Goal: Task Accomplishment & Management: Complete application form

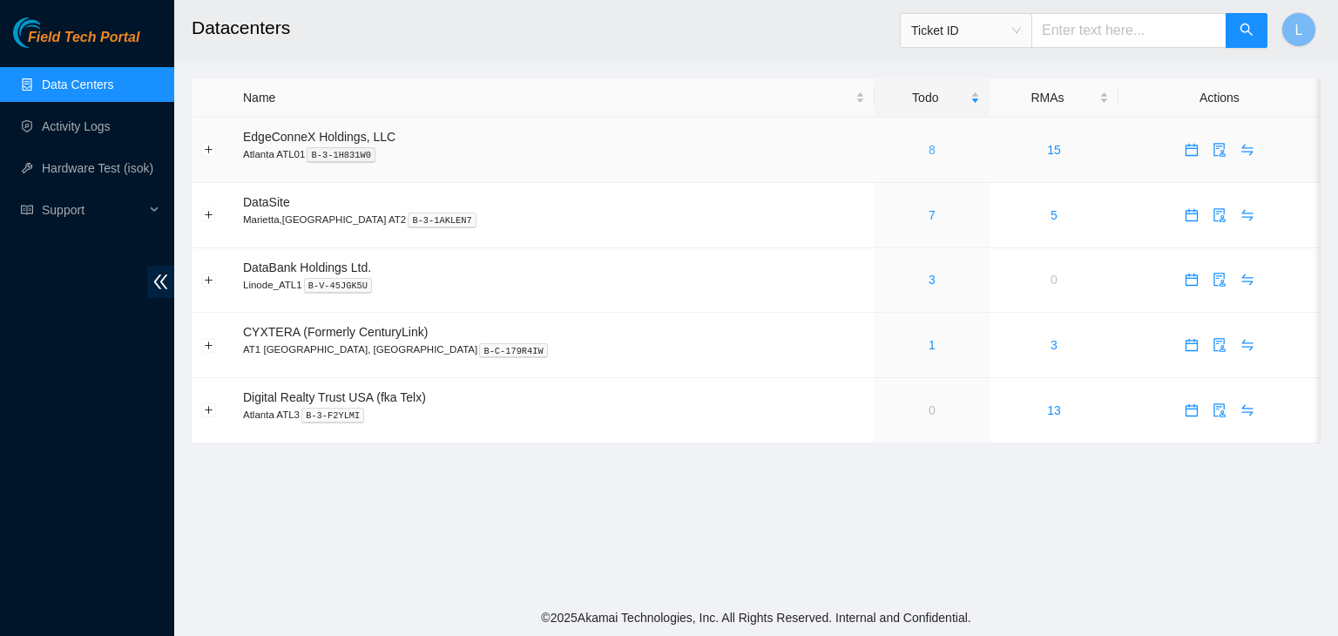
click at [928, 156] on link "8" at bounding box center [931, 150] width 7 height 14
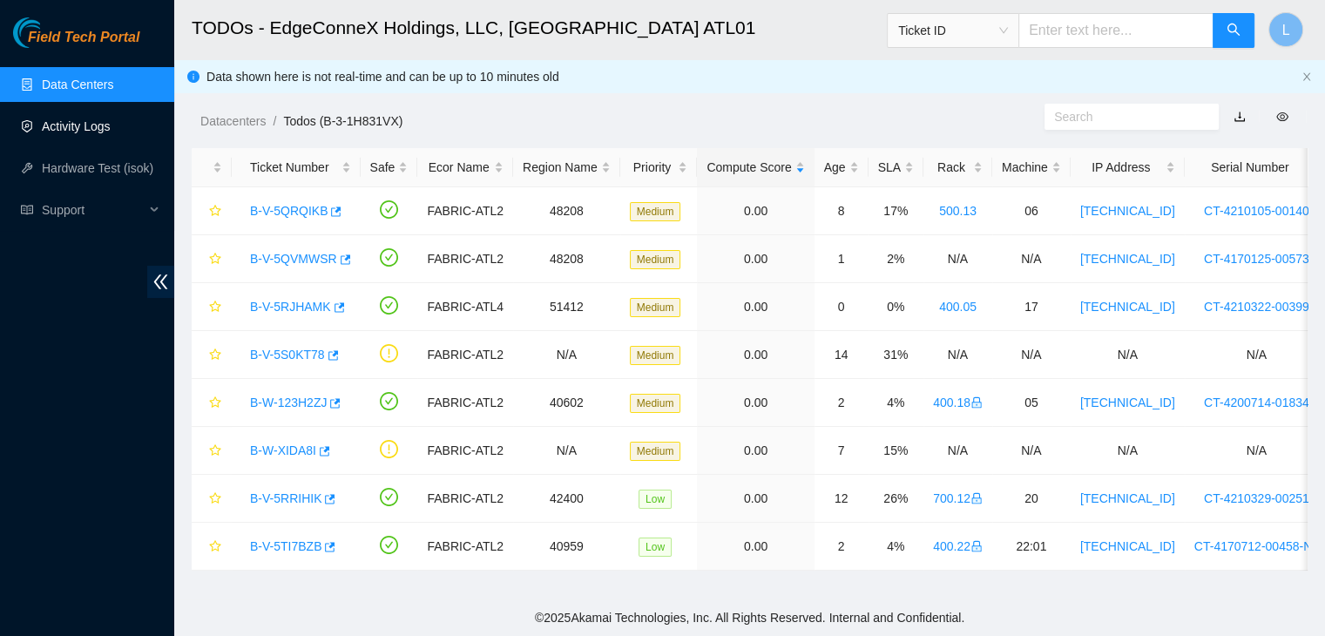
click at [71, 126] on link "Activity Logs" at bounding box center [76, 126] width 69 height 14
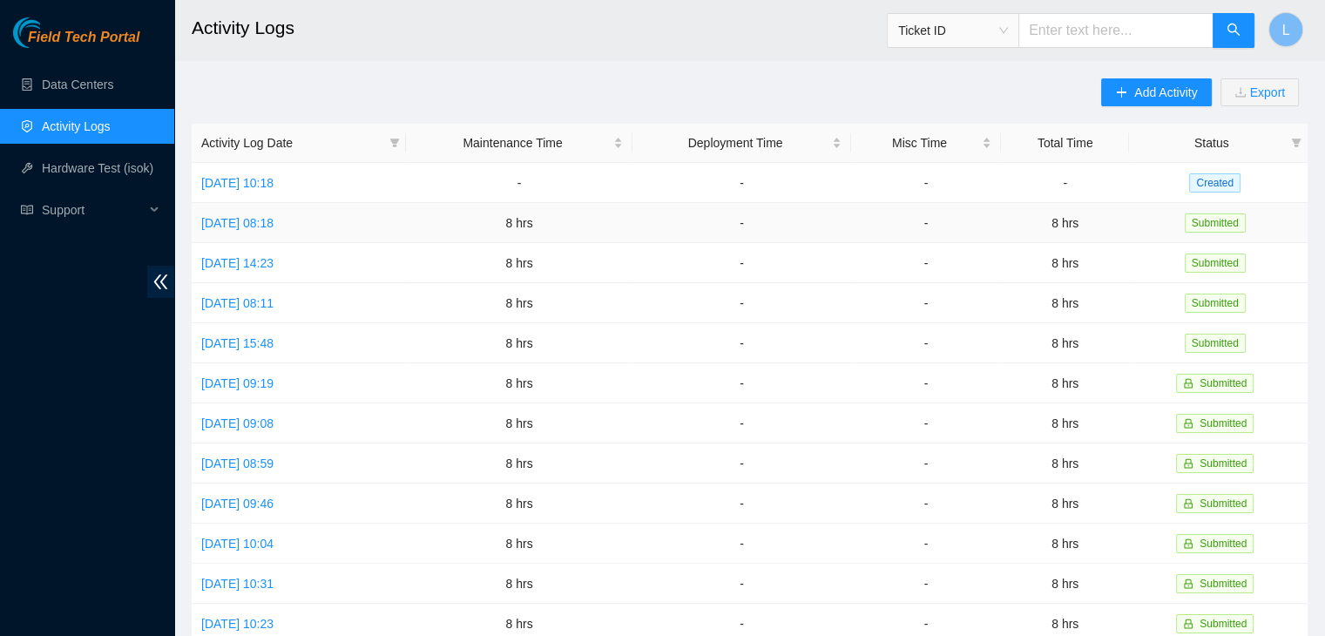
click at [317, 231] on td "[DATE] 08:18" at bounding box center [299, 223] width 214 height 40
click at [273, 222] on link "[DATE] 08:18" at bounding box center [237, 223] width 72 height 14
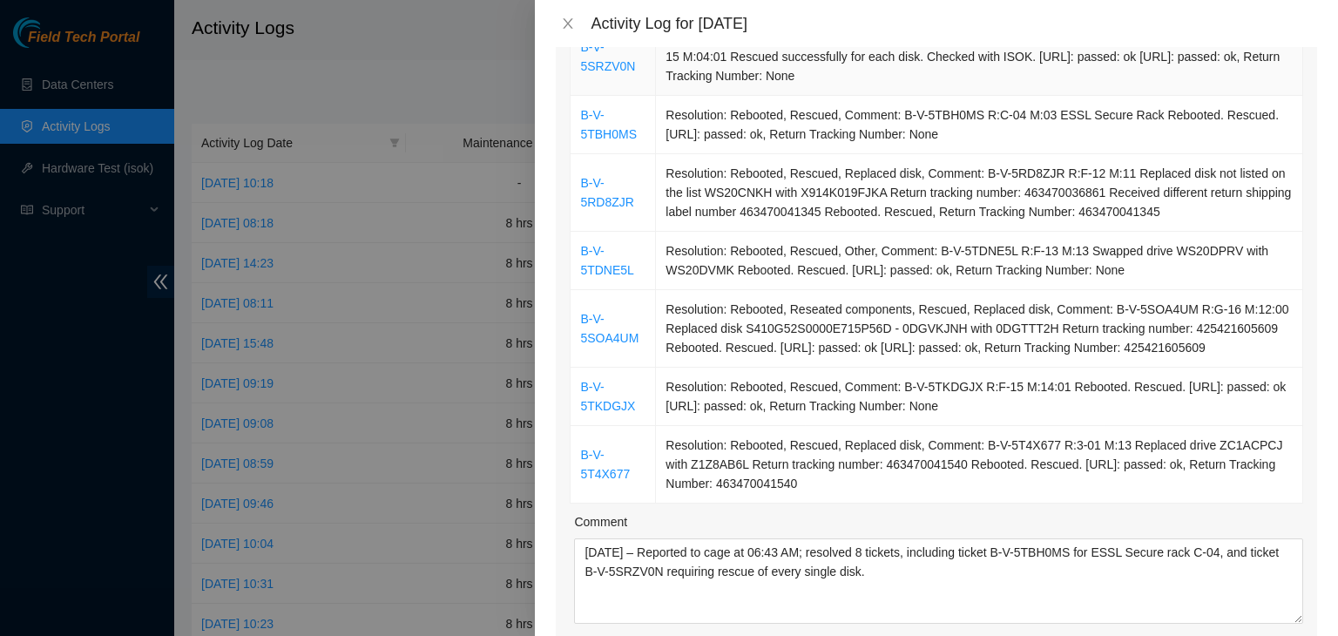
scroll to position [348, 0]
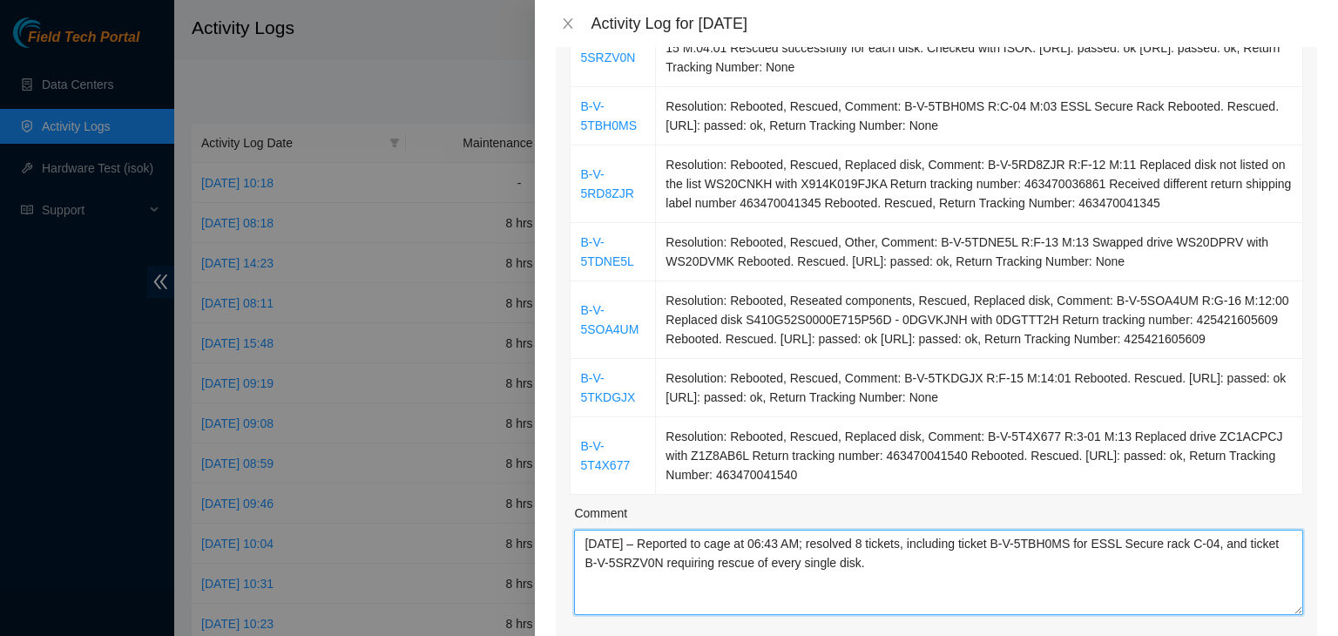
drag, startPoint x: 899, startPoint y: 569, endPoint x: 587, endPoint y: 536, distance: 313.5
click at [587, 536] on textarea "08/12/2025 – Reported to cage at 06:43 AM; resolved 8 tickets, including ticket…" at bounding box center [938, 572] width 729 height 85
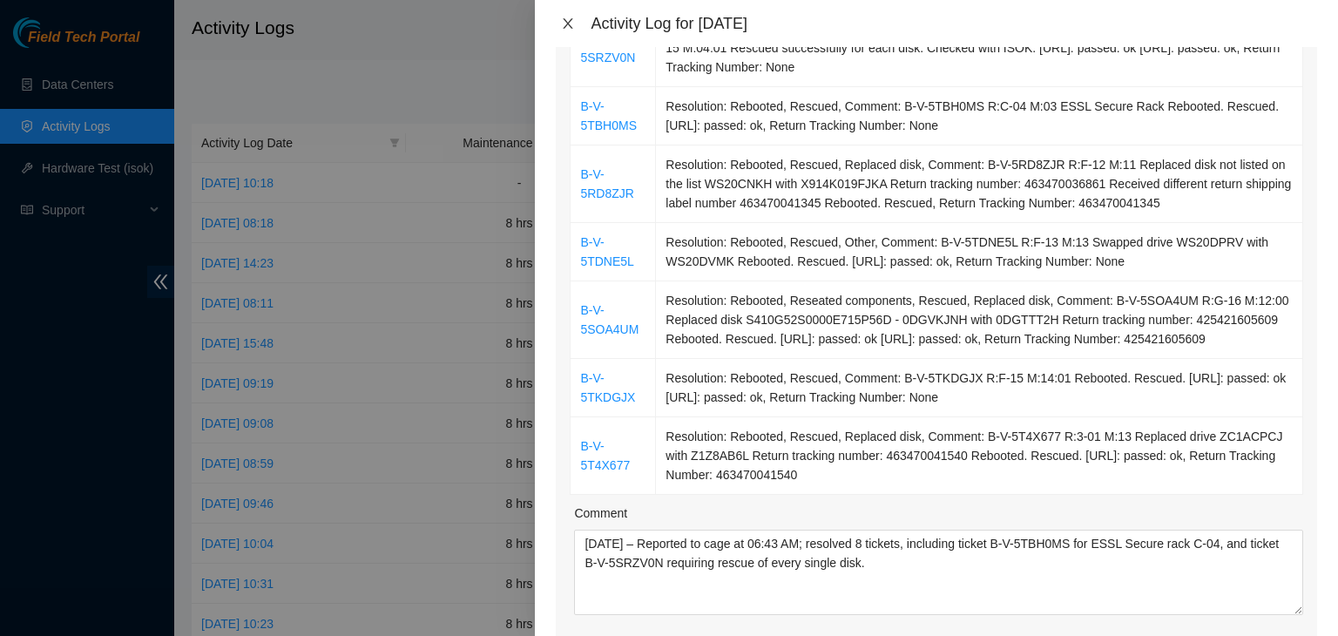
click at [568, 25] on icon "close" at bounding box center [568, 24] width 14 height 14
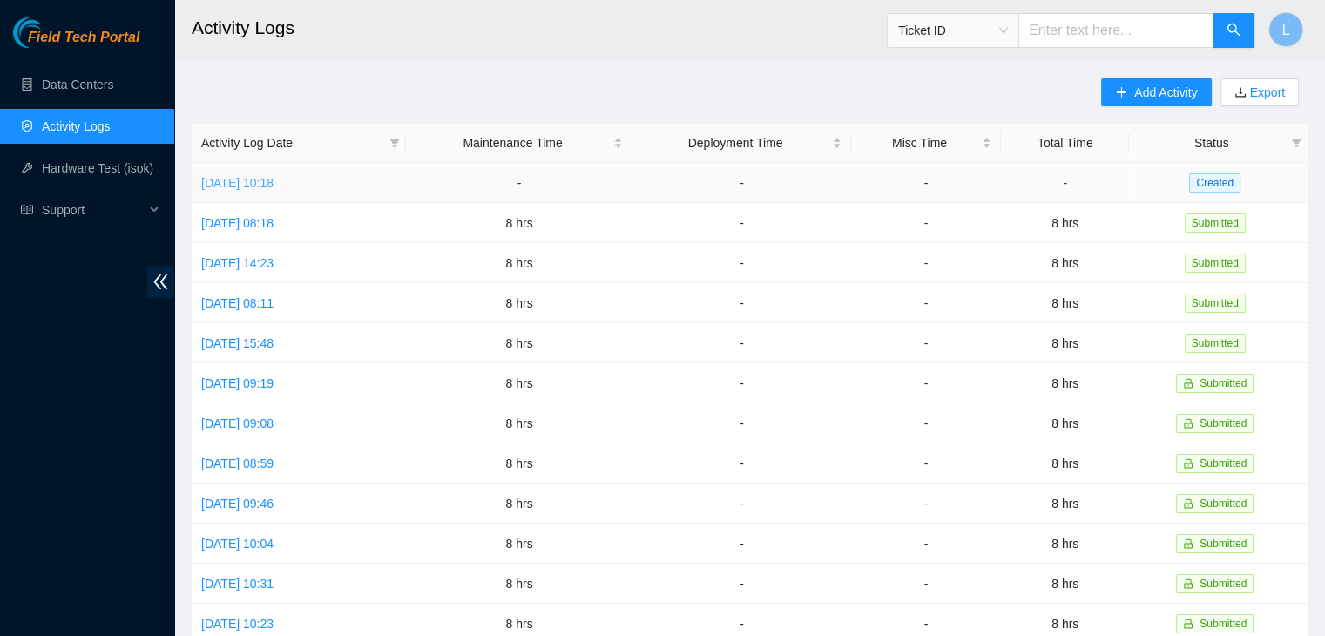
click at [273, 182] on link "Wed, 13 Aug 2025 10:18" at bounding box center [237, 183] width 72 height 14
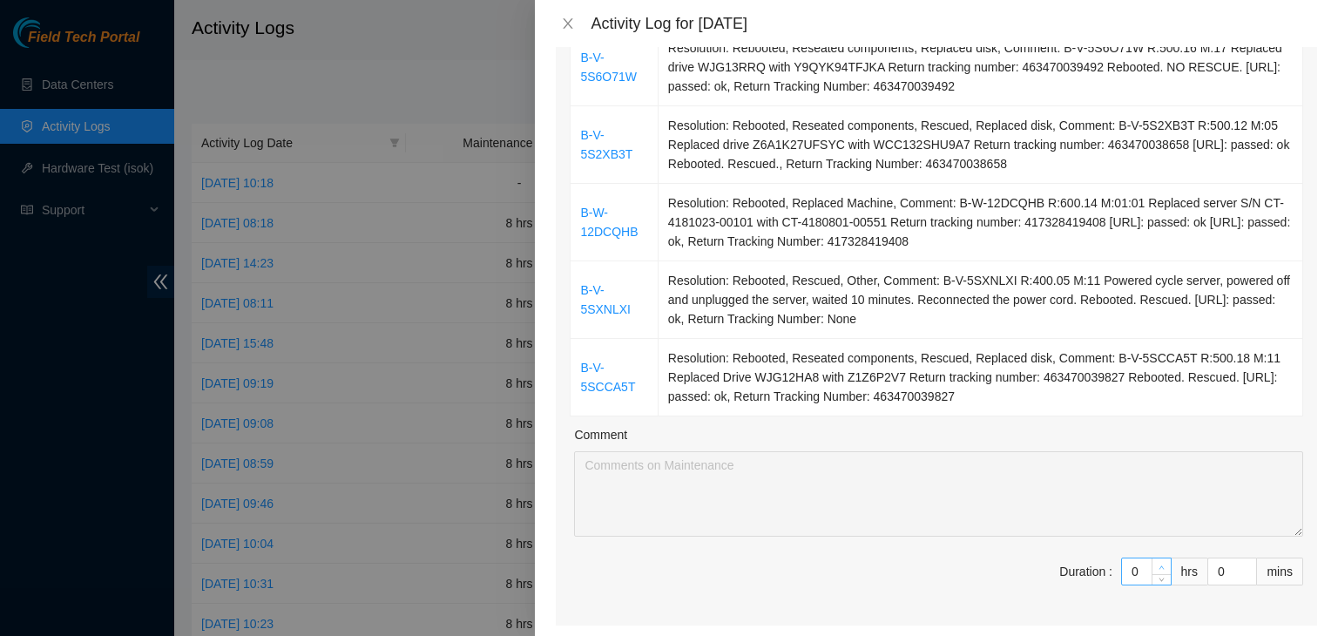
type input "1"
click at [1158, 564] on icon "up" at bounding box center [1161, 567] width 6 height 6
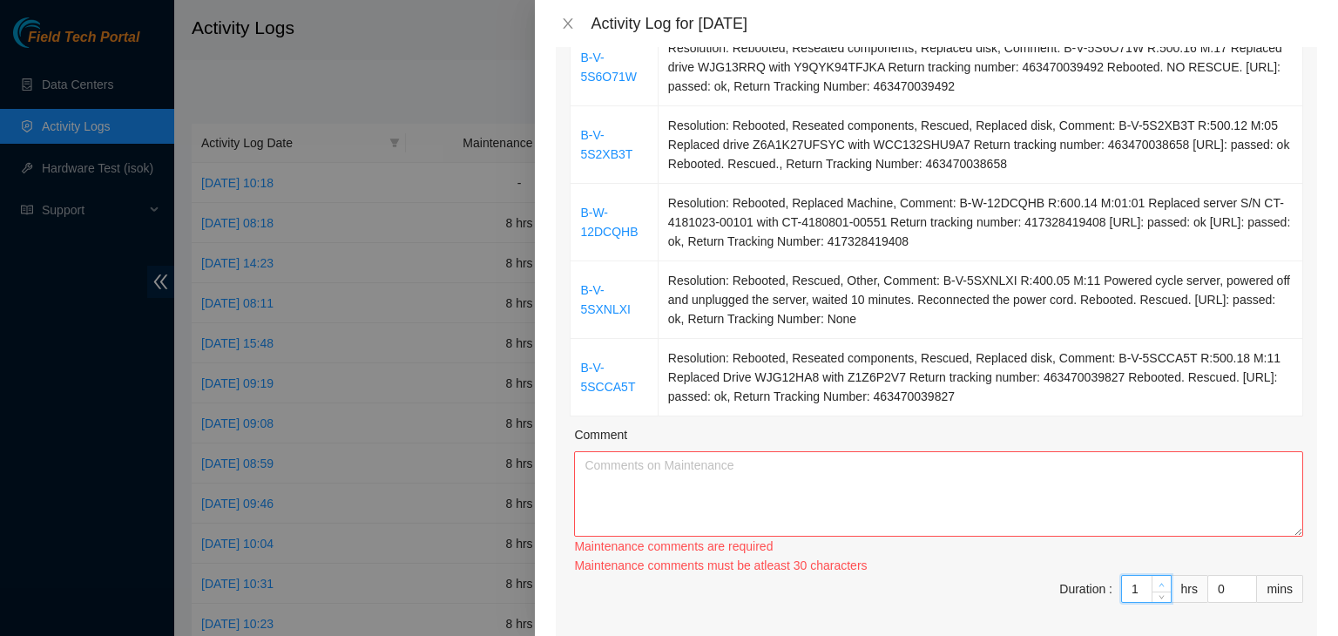
type input "2"
click at [1159, 583] on icon "up" at bounding box center [1161, 584] width 5 height 3
type input "3"
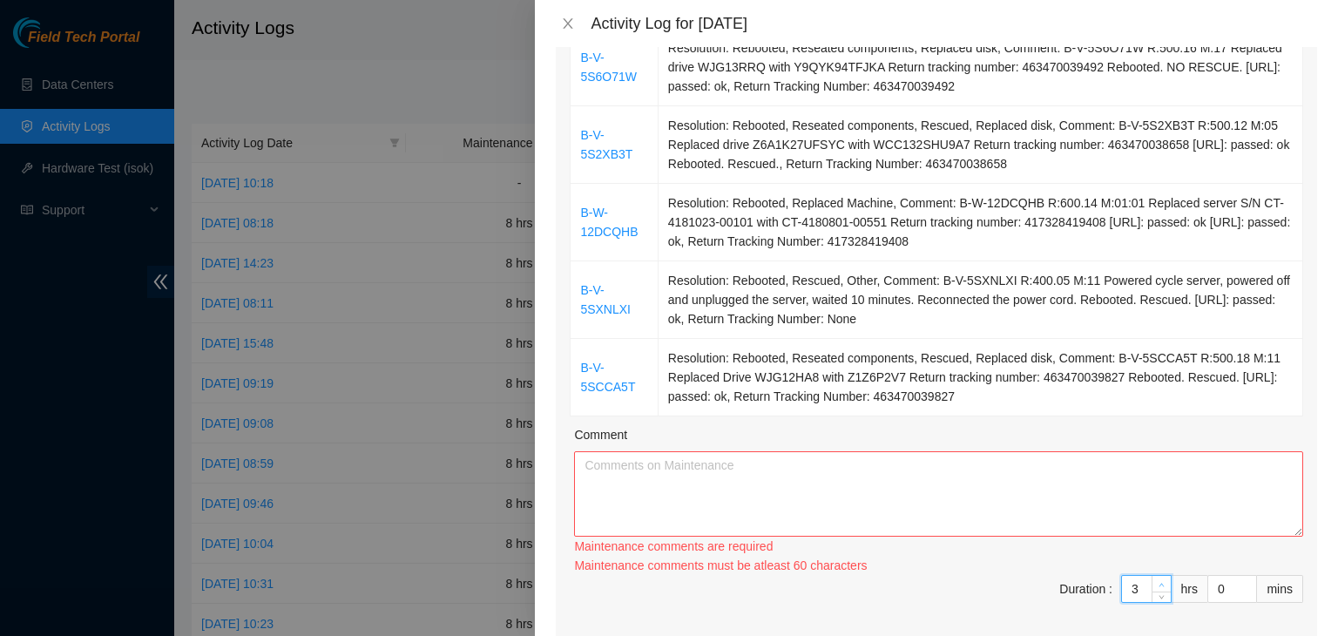
click at [1159, 583] on icon "up" at bounding box center [1161, 584] width 5 height 3
type input "4"
click at [1159, 583] on icon "up" at bounding box center [1161, 584] width 5 height 3
type input "5"
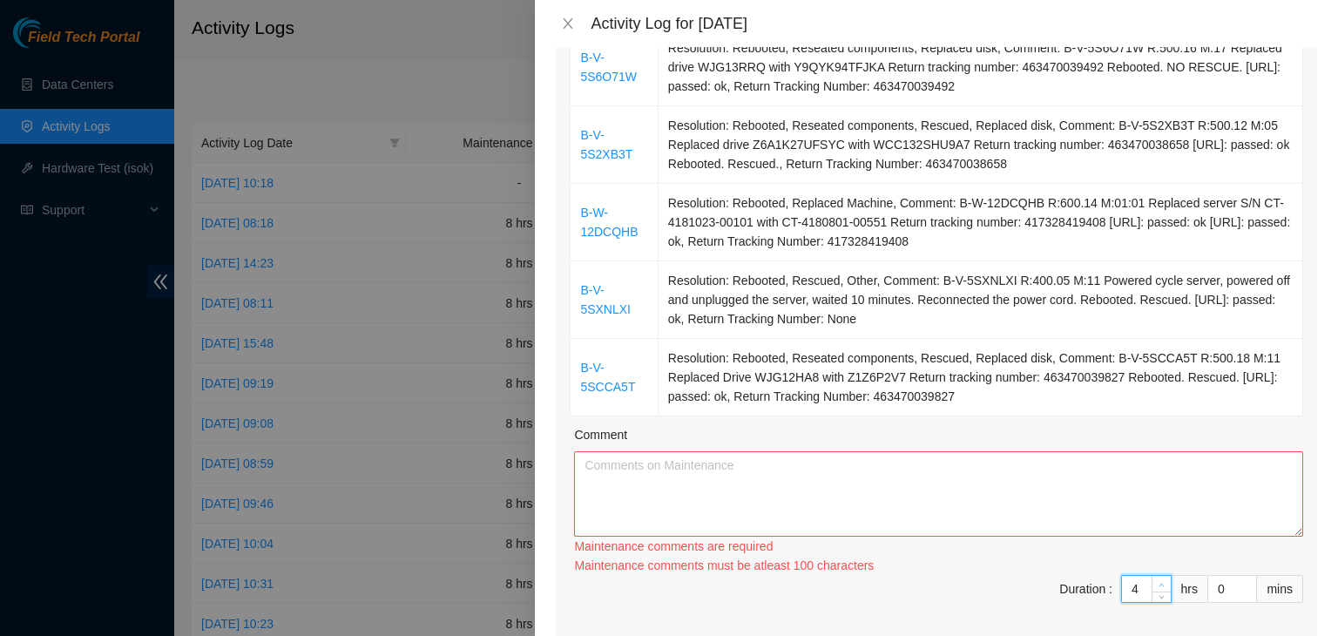
type input "5"
click at [1159, 583] on icon "up" at bounding box center [1161, 584] width 5 height 3
type input "6"
click at [1159, 583] on icon "up" at bounding box center [1161, 584] width 5 height 3
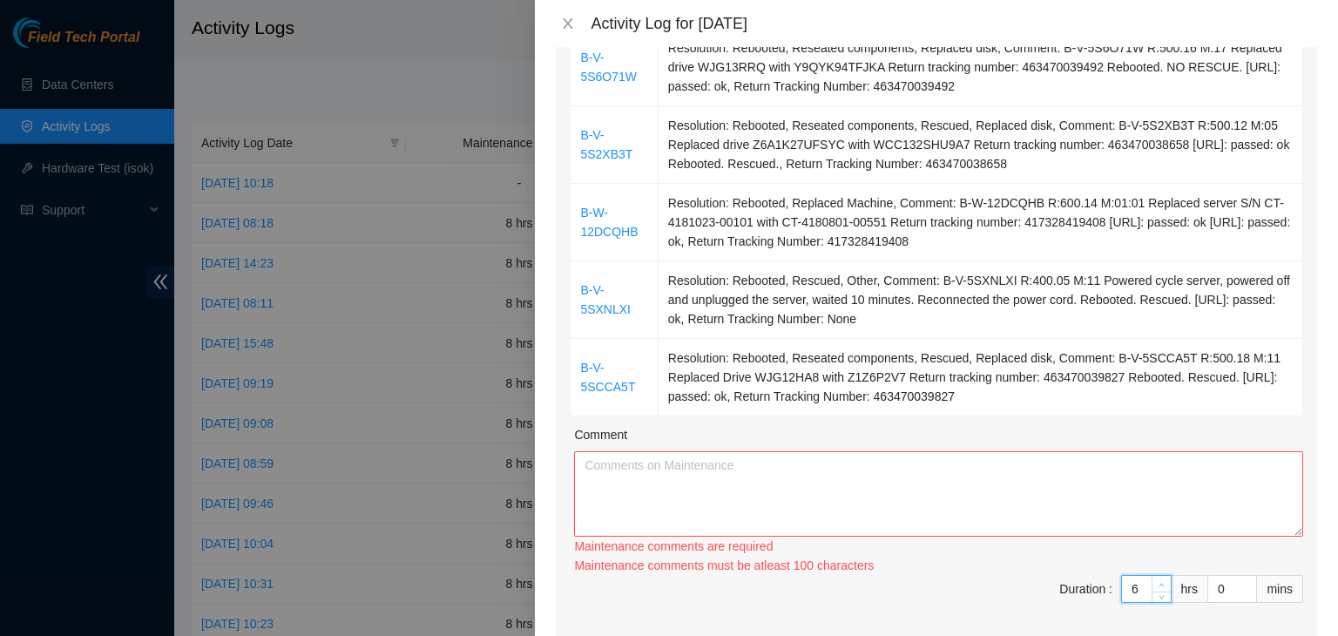
type input "7"
click at [1159, 583] on icon "up" at bounding box center [1161, 584] width 5 height 3
type input "8"
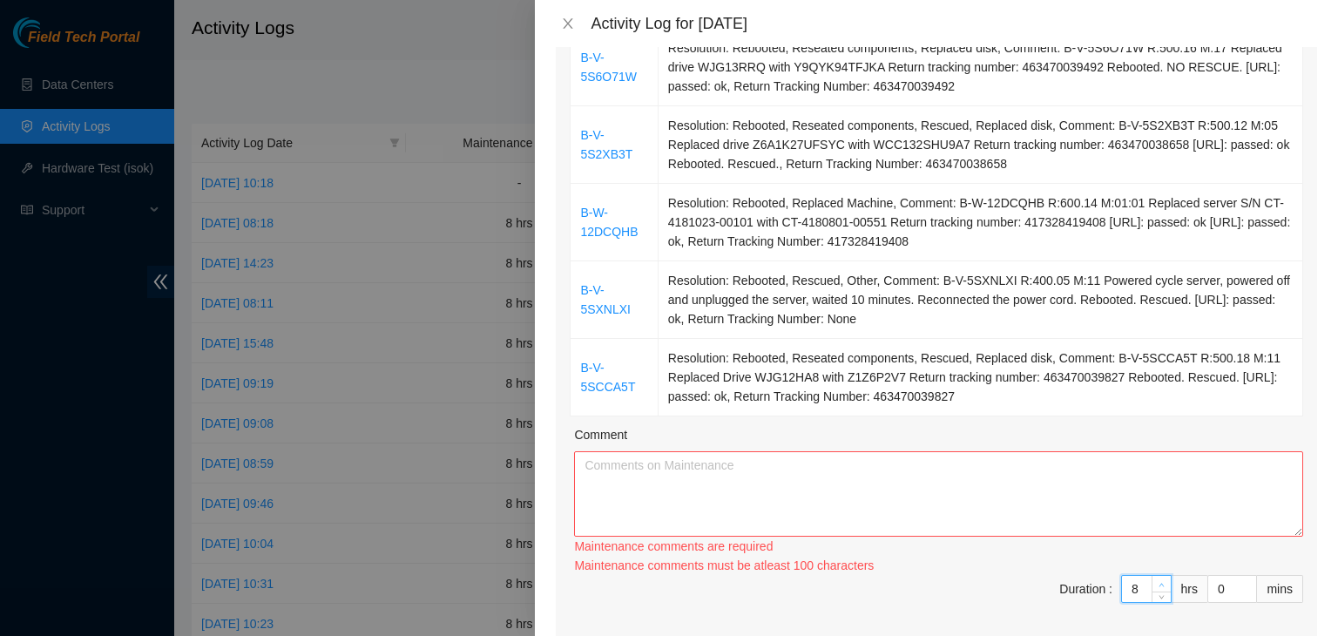
click at [1159, 583] on icon "up" at bounding box center [1161, 584] width 5 height 3
click at [1087, 501] on textarea "Comment" at bounding box center [938, 493] width 729 height 85
paste textarea "08/12/2025 – Reported to cage at 06:43 AM; resolved 8 tickets, including ticket…"
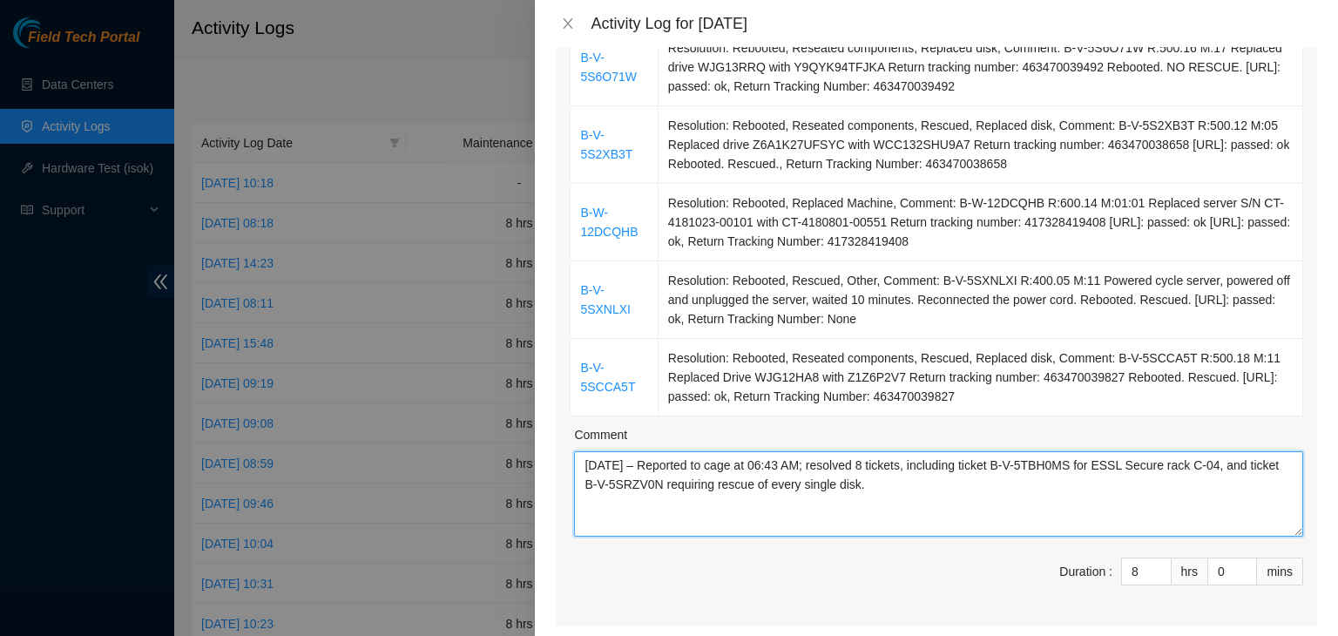
click at [776, 462] on textarea "08/12/2025 – Reported to cage at 06:43 AM; resolved 8 tickets, including ticket…" at bounding box center [938, 493] width 729 height 85
click at [611, 462] on textarea "08/12/2025 – Reported to cage at 07:52 AM; resolved 8 tickets, including ticket…" at bounding box center [938, 493] width 729 height 85
click at [876, 464] on textarea "08/13/2025 – Reported to cage at 07:52 AM; resolved 8 tickets, including ticket…" at bounding box center [938, 493] width 729 height 85
click at [825, 464] on textarea "08/13/2025 – Reported to cage at 07:52 AM; resolved 6 tickets, including ticket…" at bounding box center [938, 493] width 729 height 85
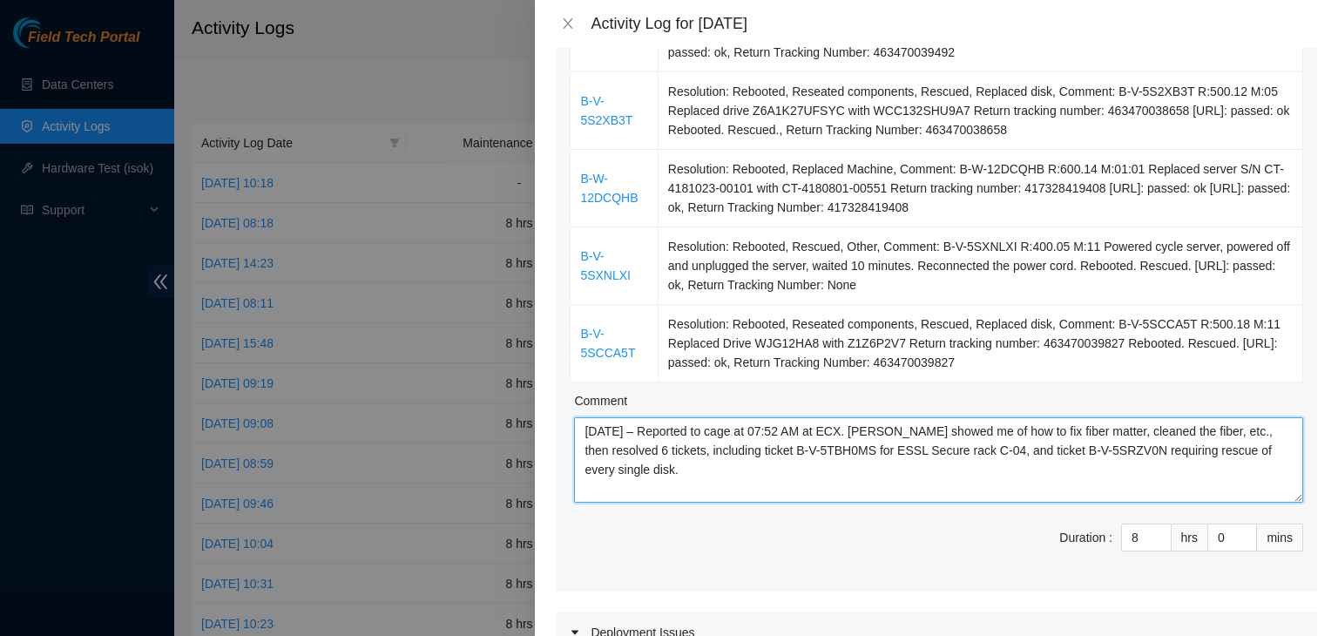
scroll to position [435, 0]
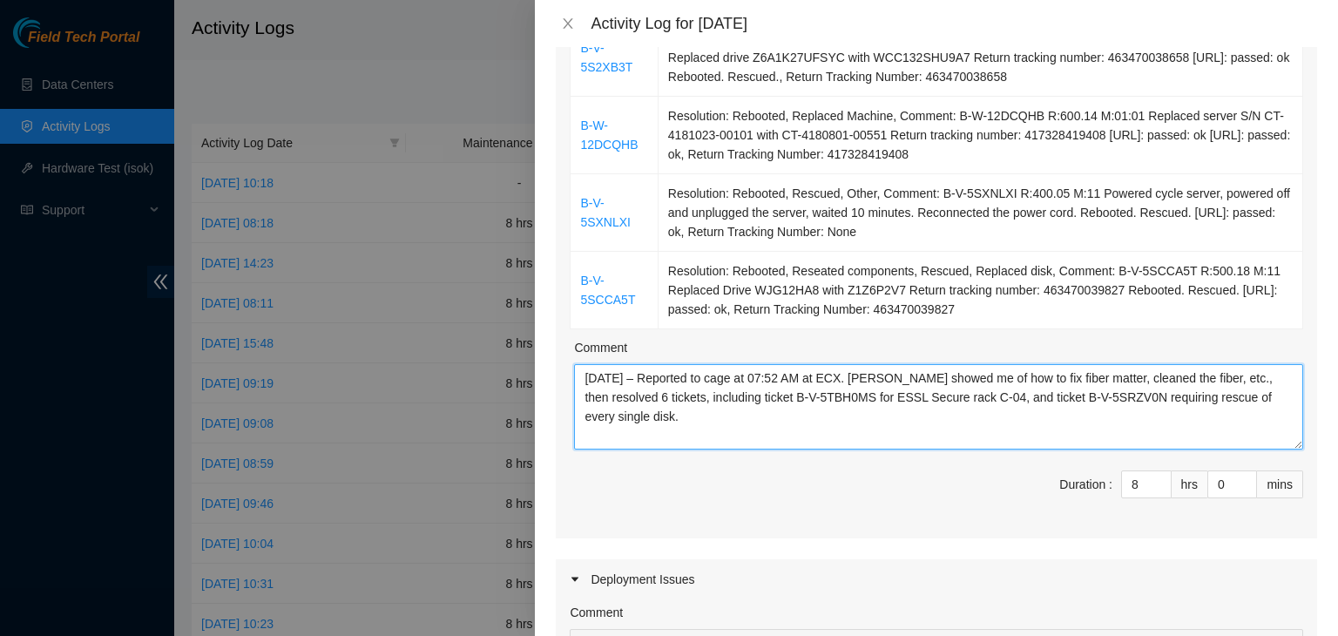
click at [737, 398] on textarea "08/13/2025 – Reported to cage at 07:52 AM at ECX. Charles P showed me of how to…" at bounding box center [938, 406] width 729 height 85
click at [778, 395] on textarea "08/13/2025 – Reported to cage at 07:52 AM at ECX. Charles P showed me of how to…" at bounding box center [938, 406] width 729 height 85
click at [1251, 422] on textarea "08/13/2025 – Reported to cage at 07:52 AM at ECX. Charles P showed me of how to…" at bounding box center [938, 406] width 729 height 85
paste textarea "Assisted Charles P with fiber repair procedures, including cleaning, inspection…"
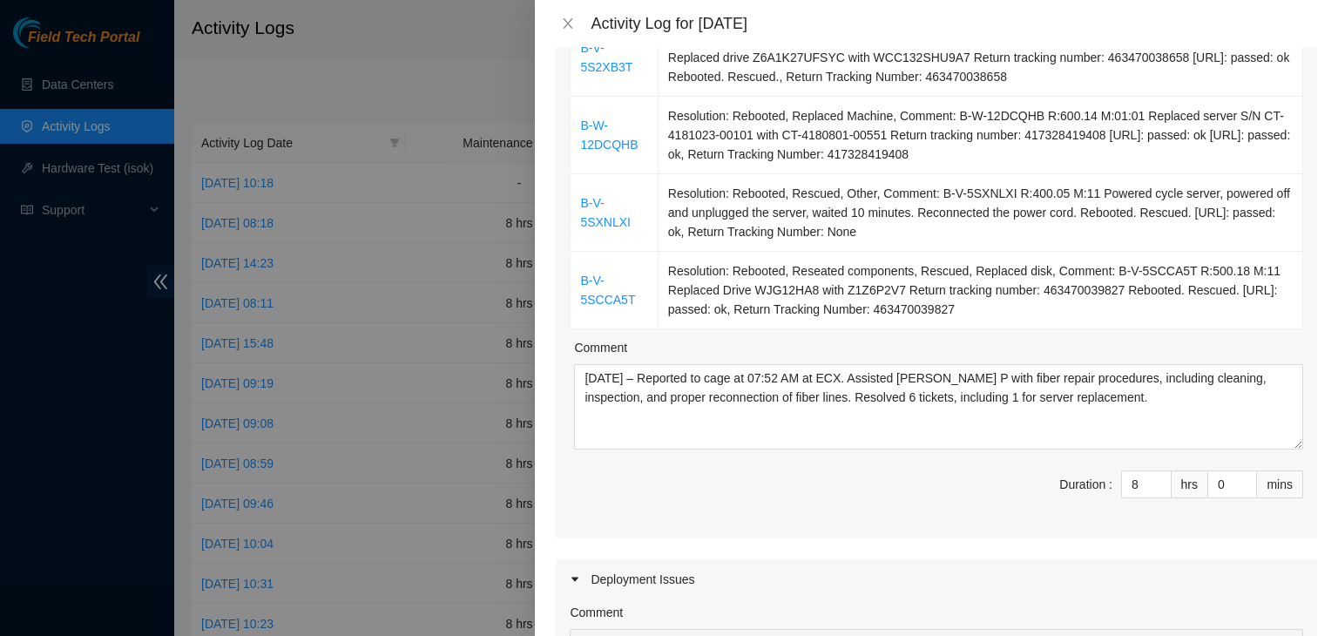
click at [1000, 503] on span "Duration : 8 hrs 0 mins" at bounding box center [936, 494] width 733 height 49
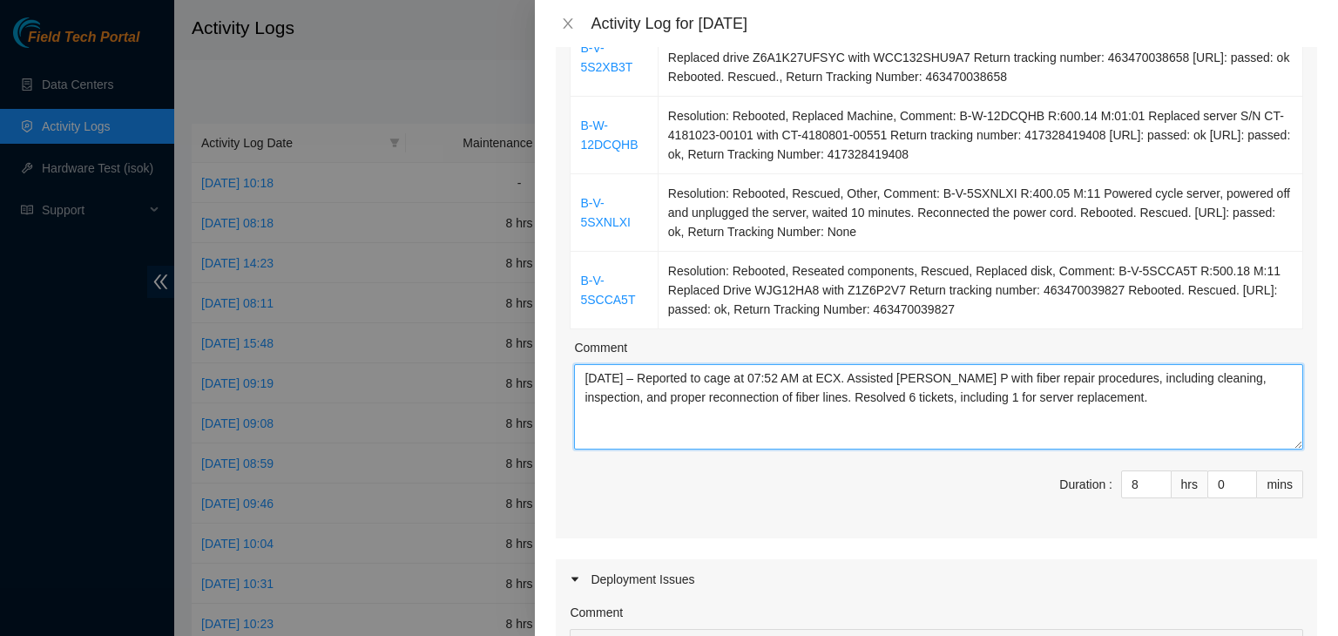
click at [731, 381] on textarea "08/13/2025 – Reported to cage at 07:52 AM at ECX. Assisted Charles P with fiber…" at bounding box center [938, 406] width 729 height 85
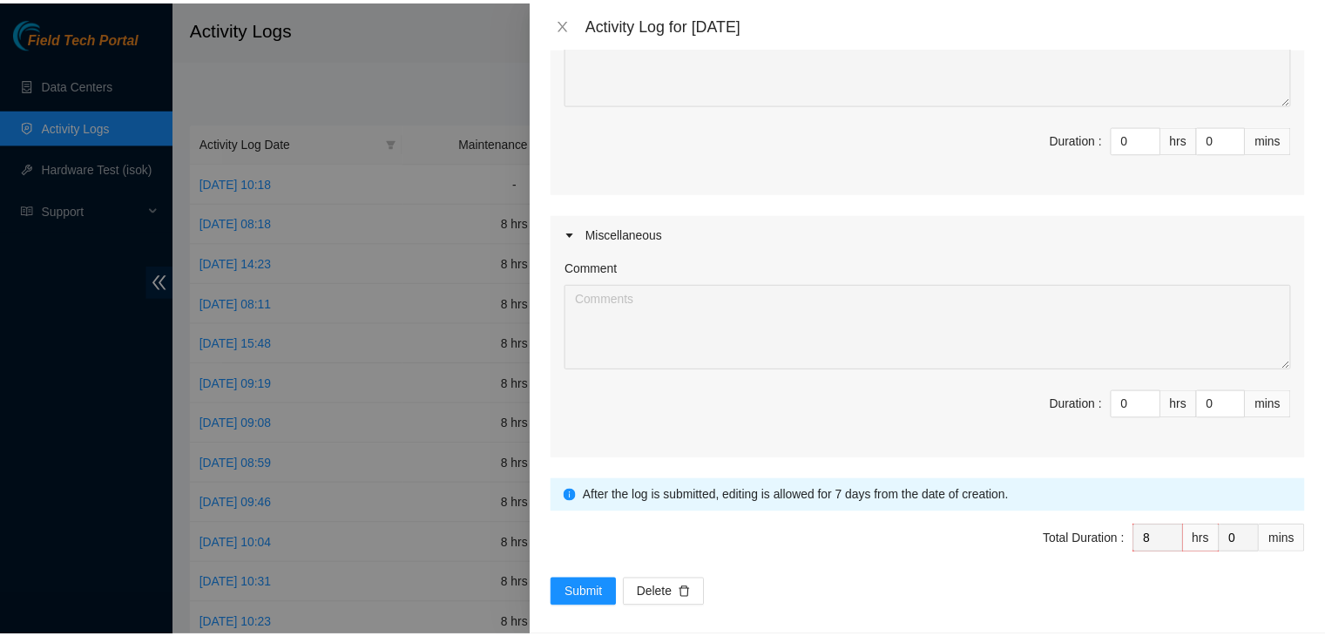
scroll to position [1052, 0]
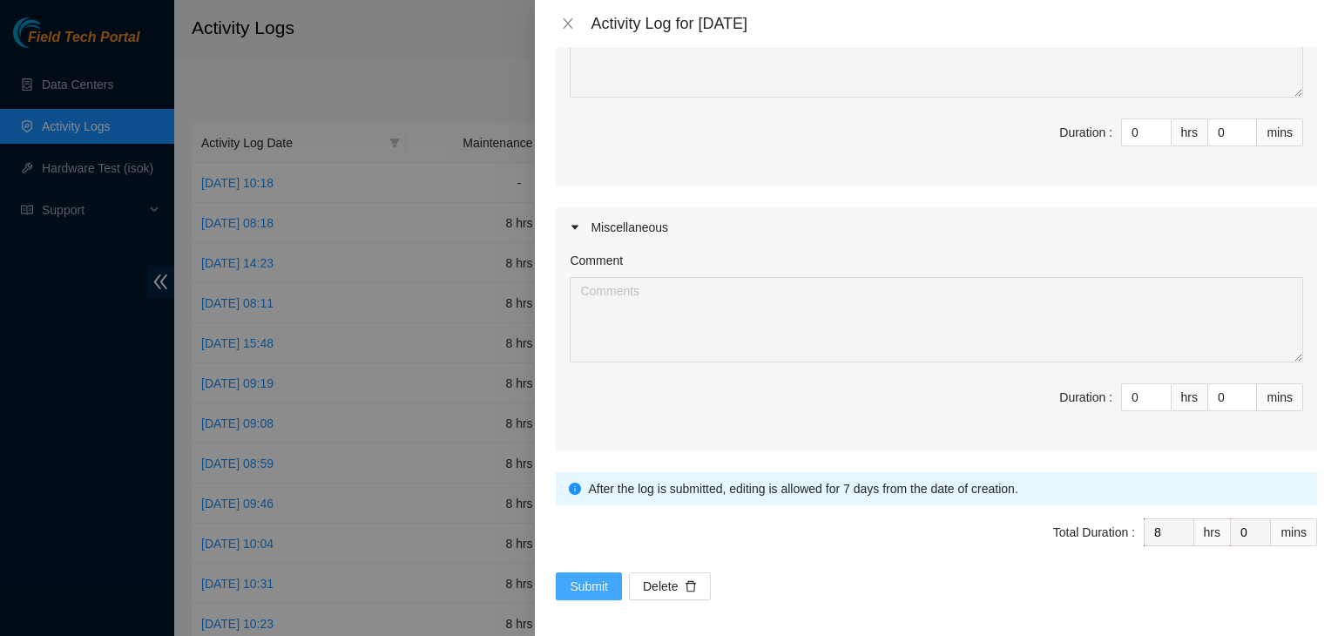
type textarea "08/13/2025 – Reported to ECX at 07:52 AM. Assisted Charles P with fiber repair …"
click at [596, 577] on span "Submit" at bounding box center [589, 586] width 38 height 19
